Goal: Transaction & Acquisition: Purchase product/service

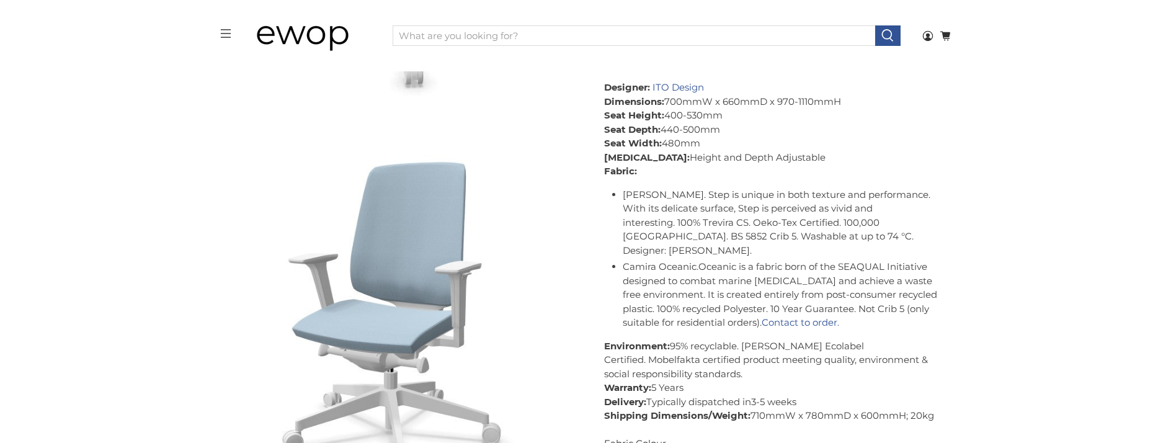
scroll to position [461, 0]
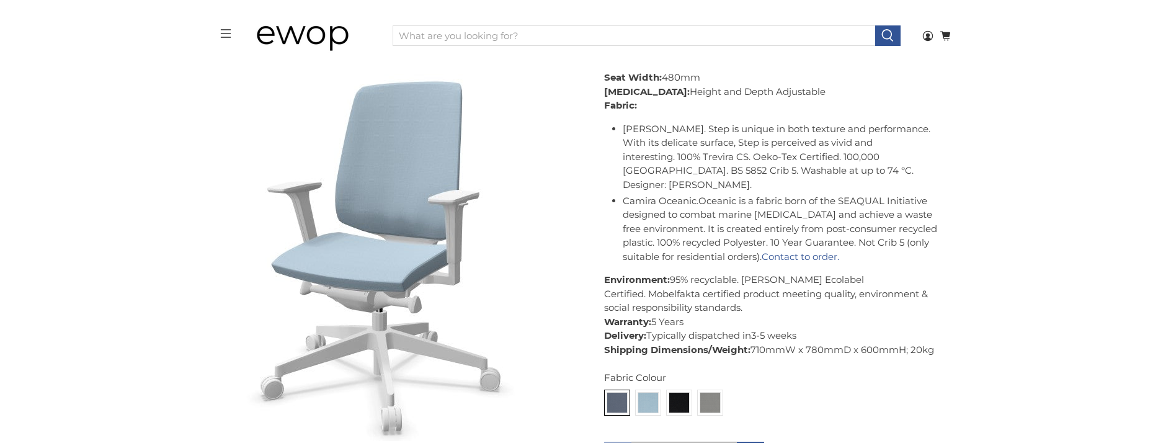
click at [357, 135] on img at bounding box center [389, 257] width 368 height 406
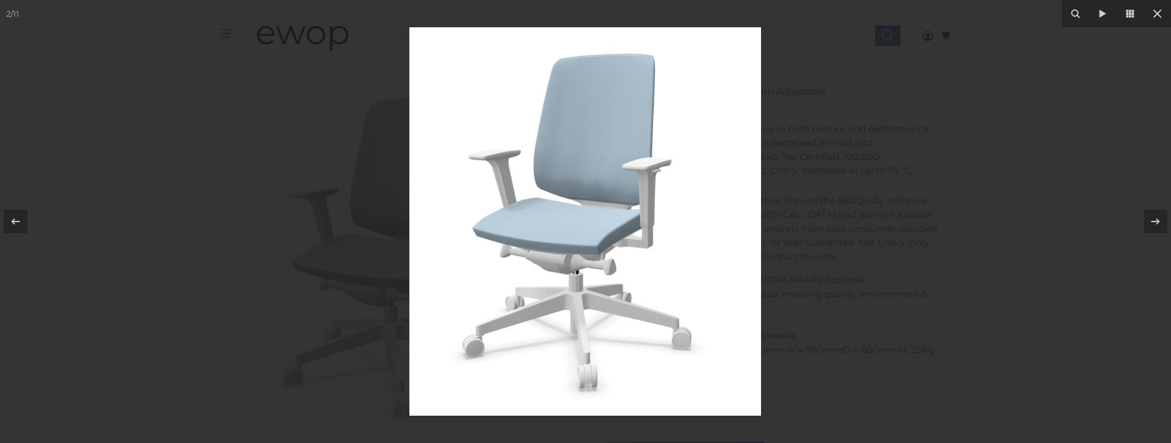
click at [357, 135] on img at bounding box center [585, 221] width 352 height 388
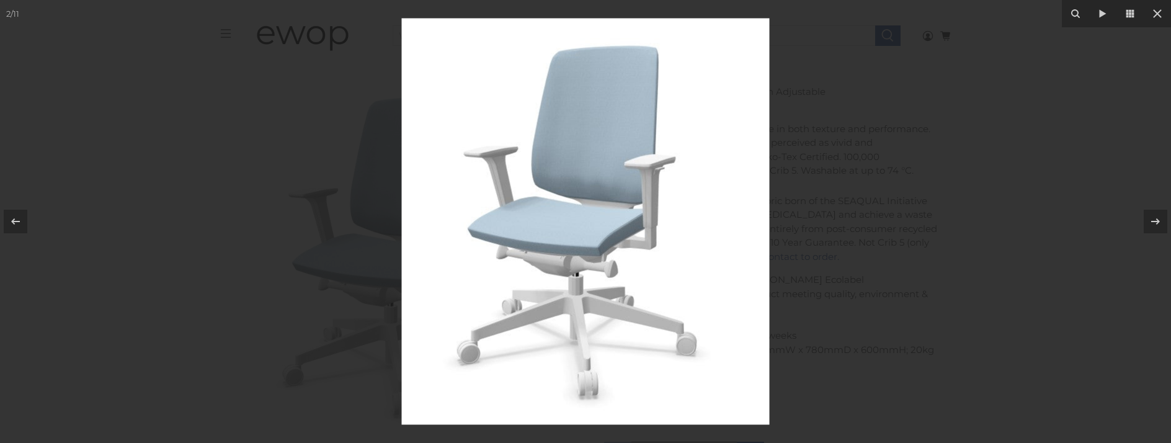
click at [357, 135] on img at bounding box center [586, 221] width 368 height 406
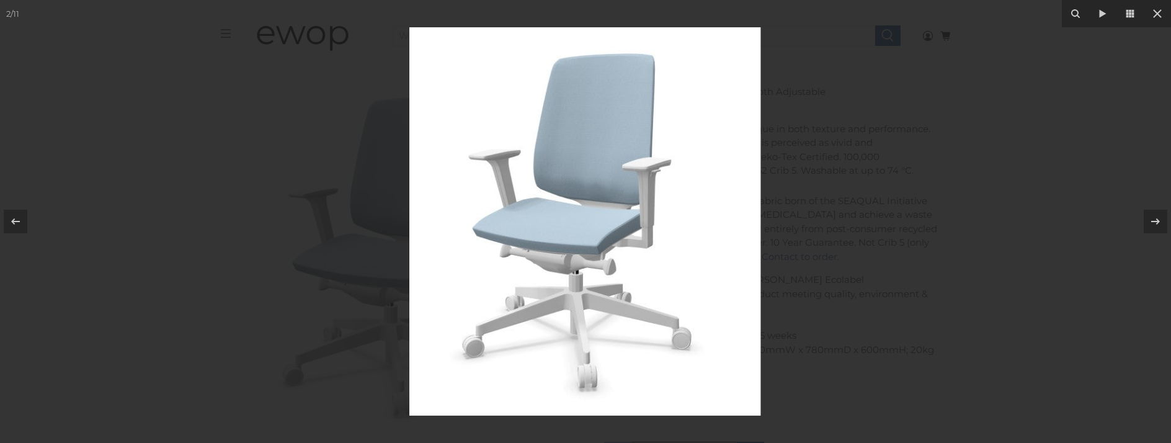
click at [357, 135] on img at bounding box center [585, 221] width 352 height 388
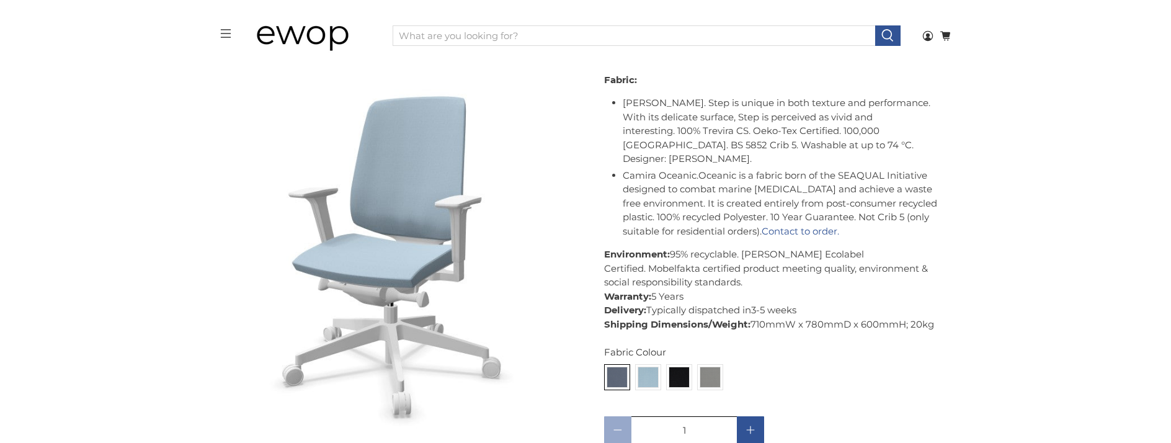
scroll to position [527, 0]
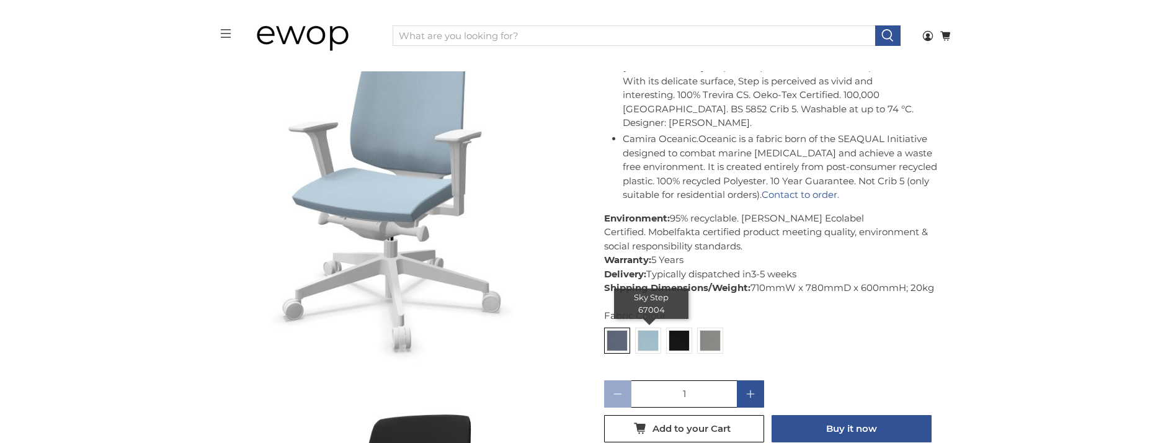
click at [357, 135] on img at bounding box center [648, 341] width 20 height 20
click at [0, 0] on input "radio" at bounding box center [0, 0] width 0 height 0
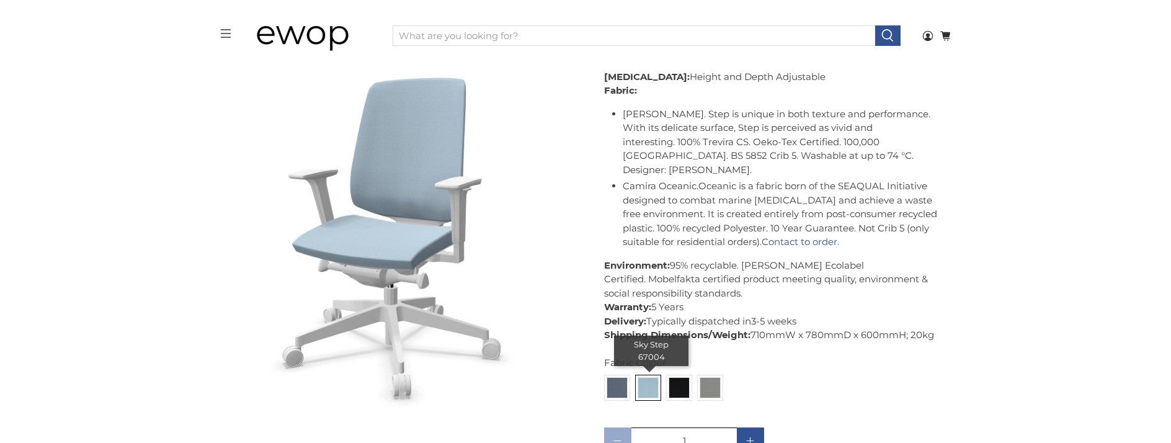
scroll to position [478, 0]
